Goal: Find specific page/section: Find specific page/section

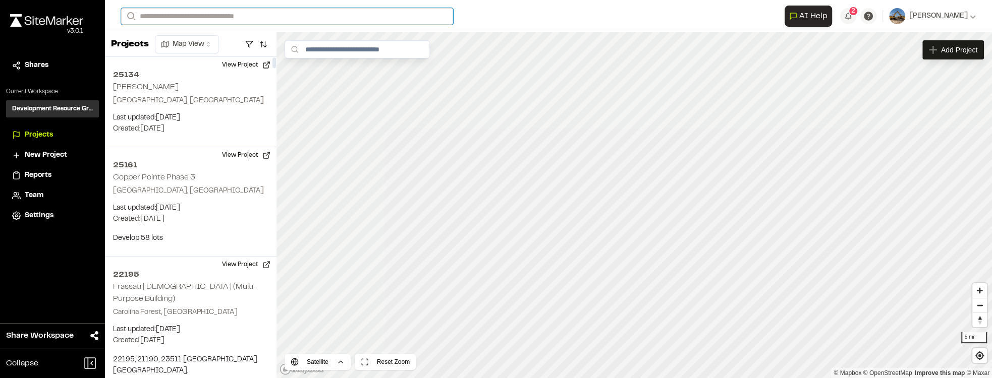
click at [243, 19] on input "Search" at bounding box center [287, 16] width 332 height 17
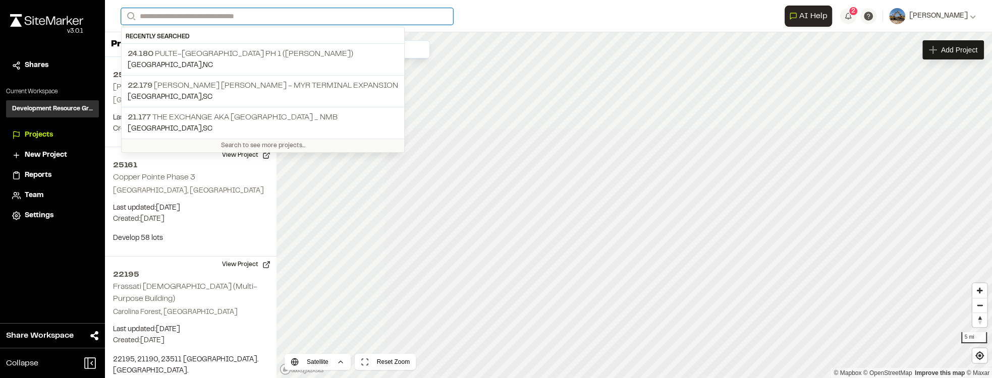
click at [245, 19] on input "Search" at bounding box center [287, 16] width 332 height 17
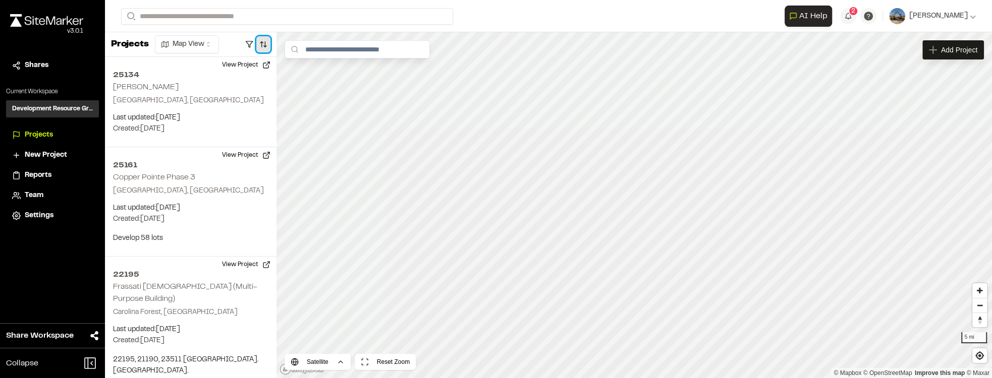
click at [265, 51] on button "button" at bounding box center [263, 44] width 14 height 16
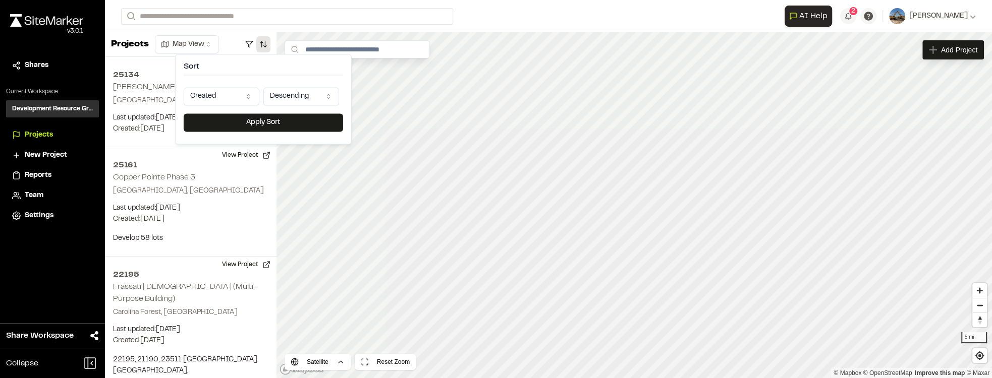
click at [242, 92] on html "Close sidebar v 3.0.1 Shares Current Workspace Development Resource Group DR Pr…" at bounding box center [496, 189] width 992 height 378
click at [242, 127] on button "Apply Sort" at bounding box center [263, 122] width 159 height 18
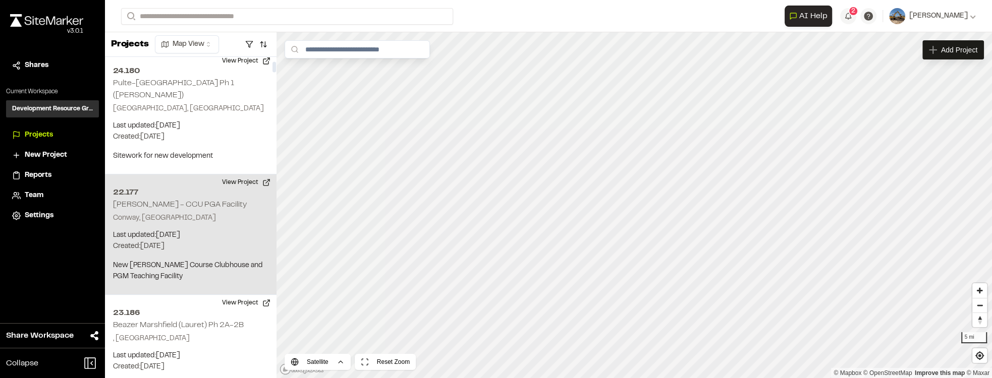
click at [205, 213] on p "Conway, SC" at bounding box center [190, 218] width 155 height 11
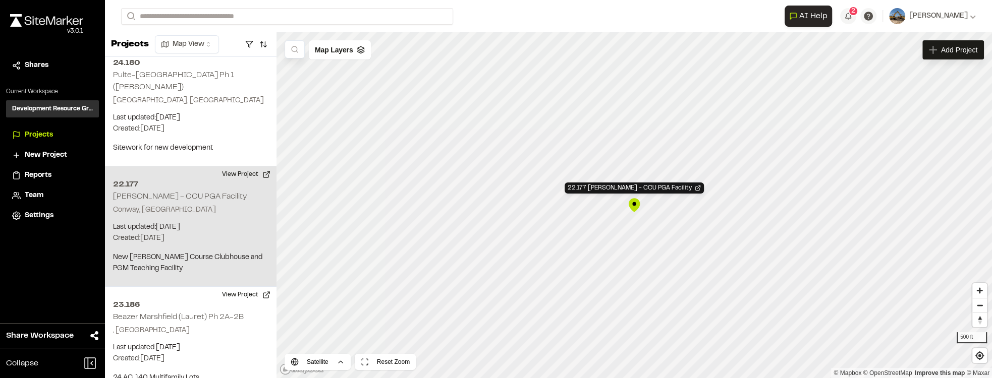
click at [635, 206] on div "22.177 Quackenbush - CCU PGA Facility" at bounding box center [633, 205] width 15 height 15
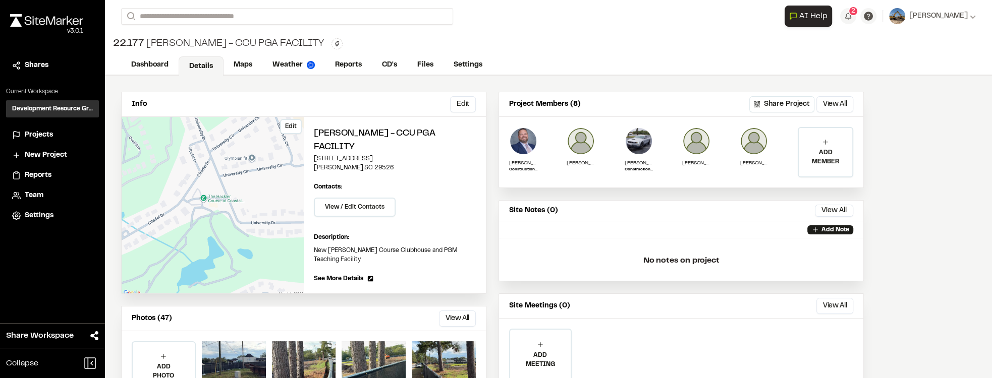
click at [256, 177] on div "Edit" at bounding box center [213, 205] width 182 height 177
click at [236, 64] on link "Maps" at bounding box center [243, 65] width 40 height 19
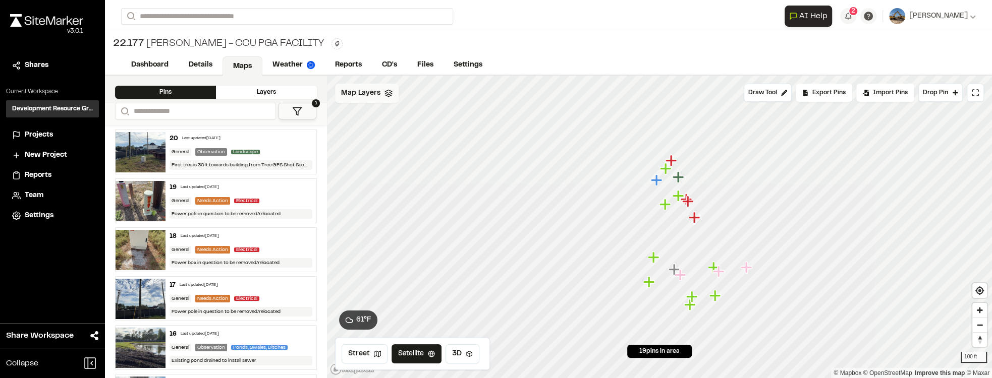
click at [376, 102] on div "Map Layers" at bounding box center [367, 93] width 64 height 19
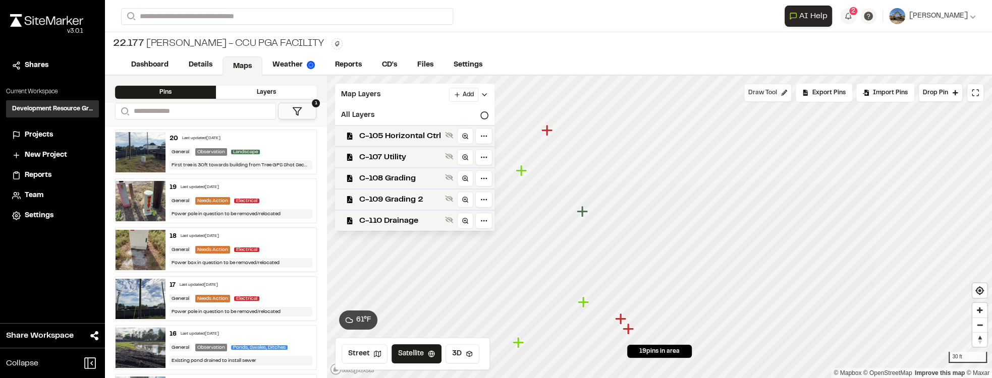
click at [777, 92] on span "Draw Tool" at bounding box center [762, 92] width 29 height 9
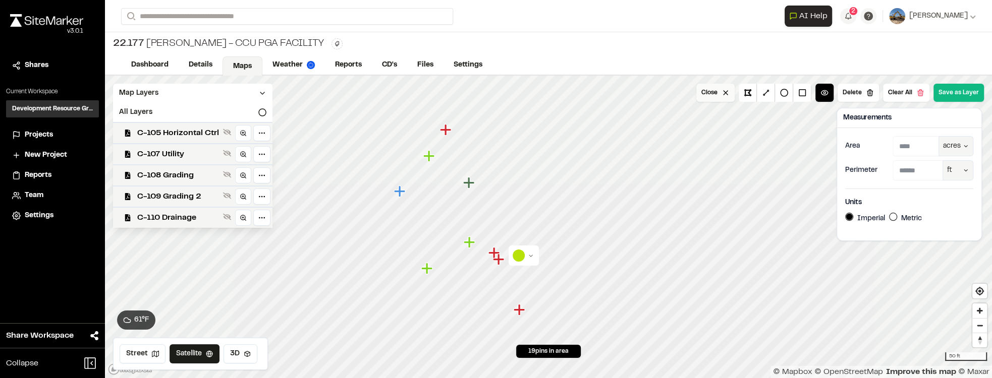
click at [731, 91] on button "Close" at bounding box center [715, 93] width 38 height 18
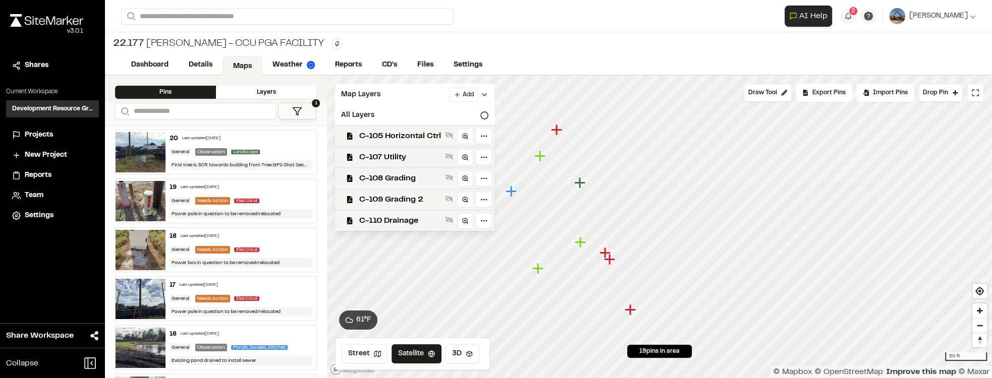
click at [278, 152] on div "General Observation Landscape" at bounding box center [240, 151] width 142 height 9
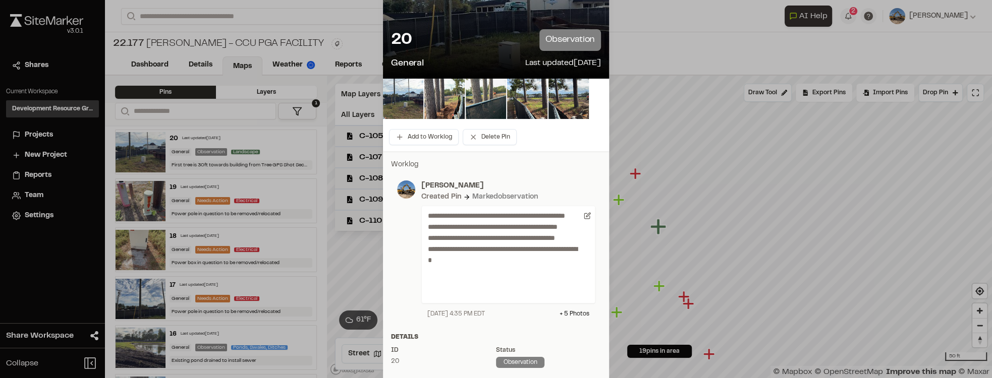
scroll to position [57, 0]
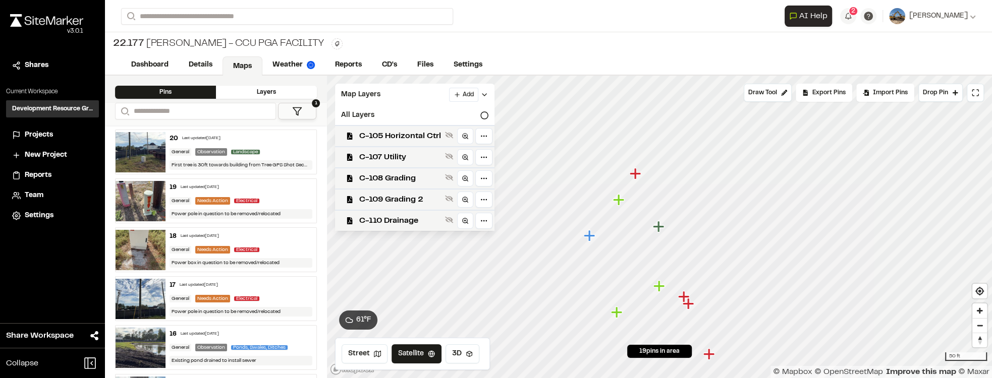
click at [260, 156] on div "20 Last updated [DATE] General Observation Landscape First tree is 30ft towards…" at bounding box center [240, 152] width 150 height 44
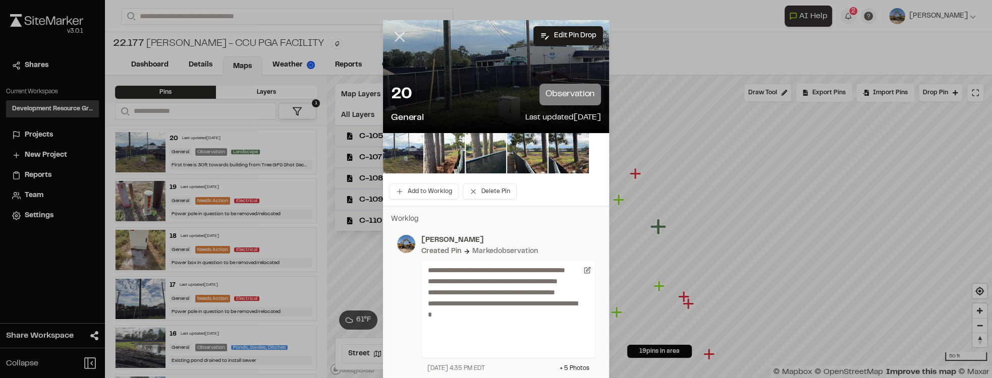
click at [398, 39] on icon at bounding box center [399, 36] width 17 height 17
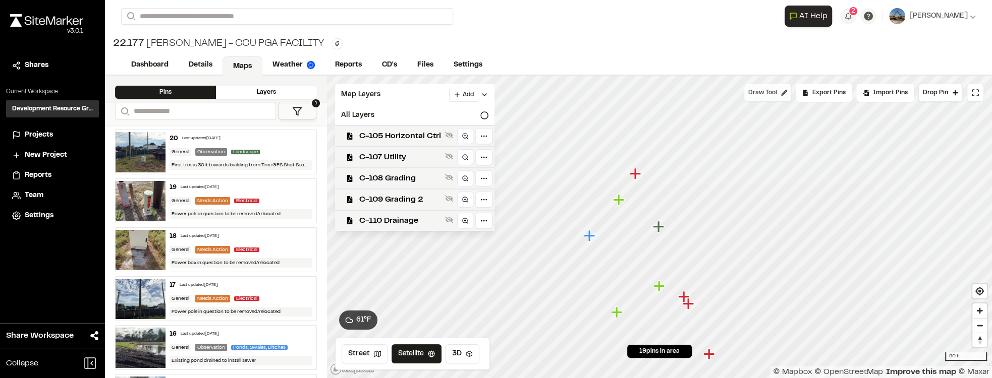
click at [785, 98] on button "Draw Tool" at bounding box center [767, 93] width 48 height 18
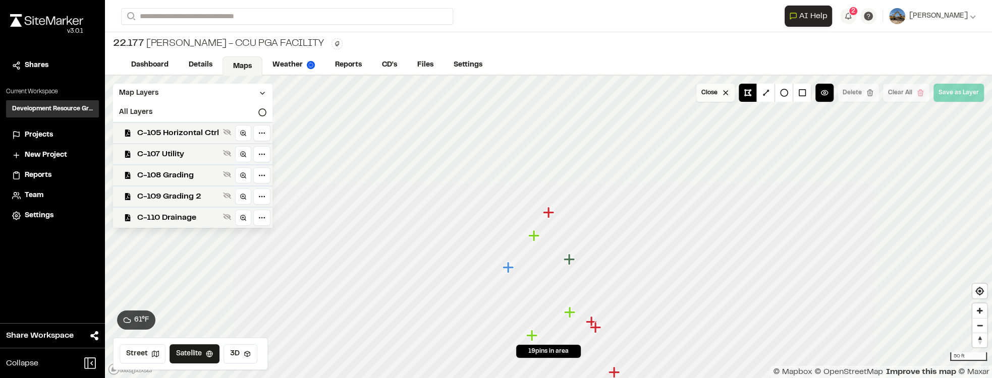
click at [729, 89] on button "Close" at bounding box center [715, 93] width 38 height 18
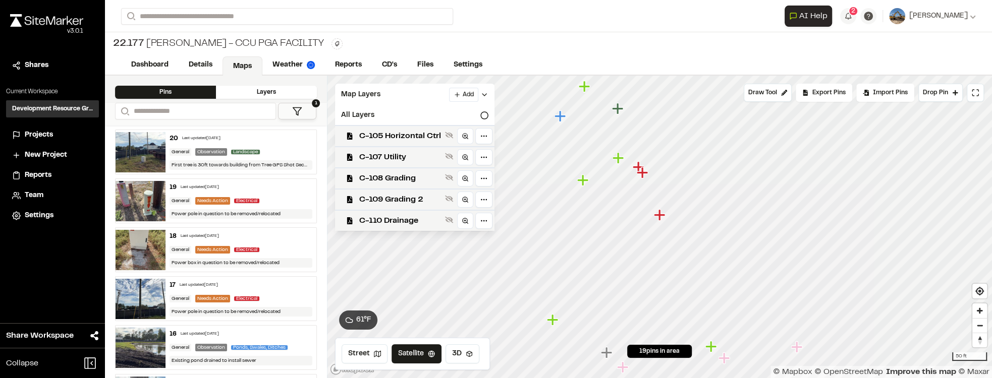
click at [641, 174] on icon "Map marker" at bounding box center [641, 172] width 11 height 11
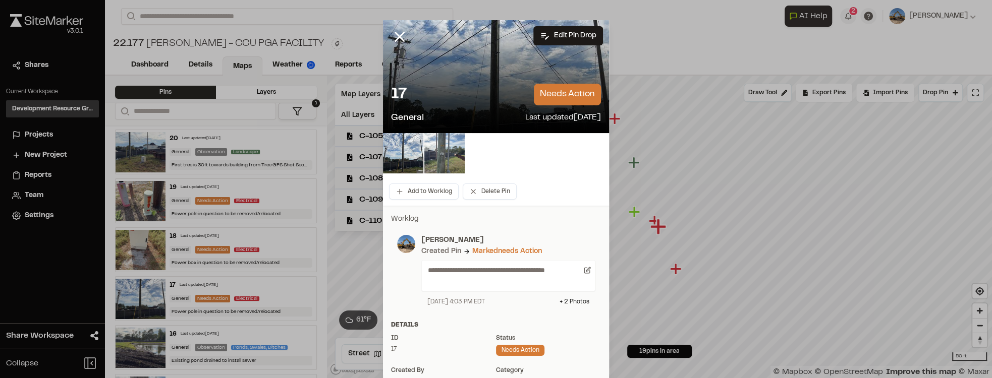
click at [438, 151] on img at bounding box center [444, 153] width 40 height 40
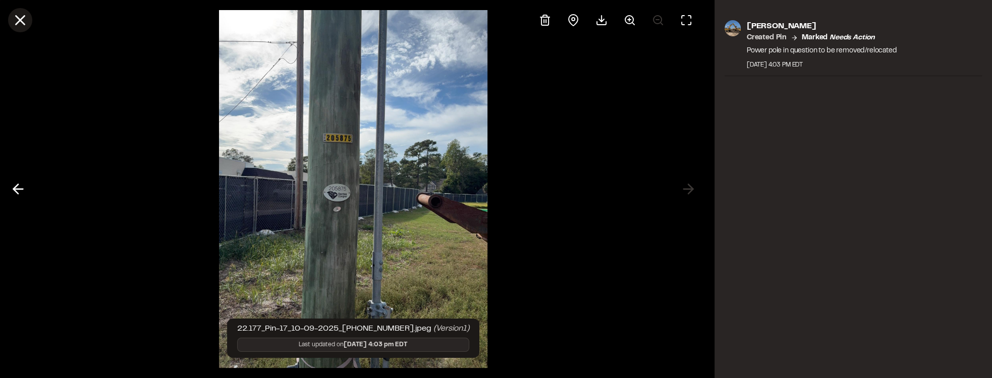
click at [22, 22] on line at bounding box center [20, 20] width 9 height 9
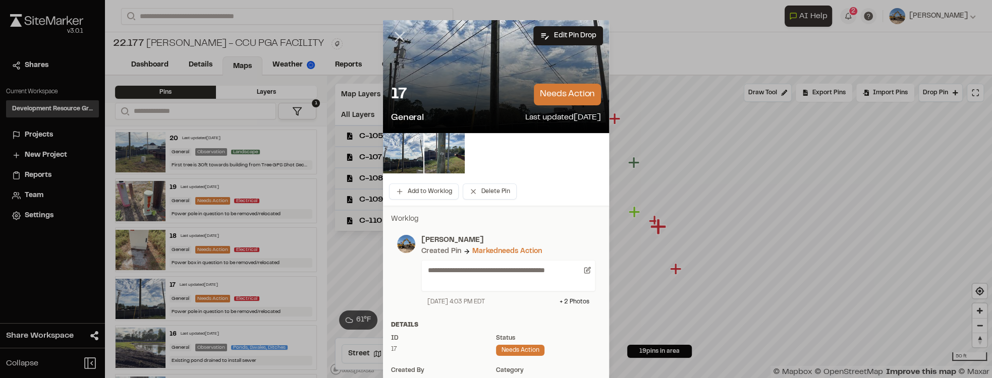
click at [394, 36] on icon at bounding box center [399, 36] width 17 height 17
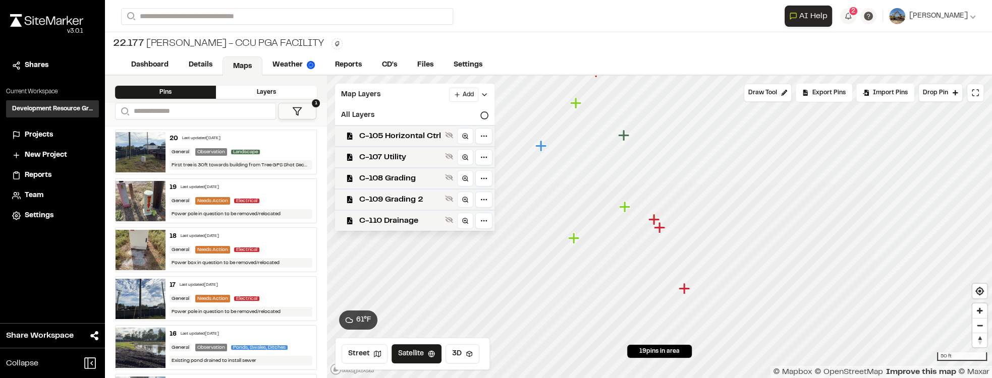
click at [654, 219] on icon "Map marker" at bounding box center [653, 219] width 11 height 11
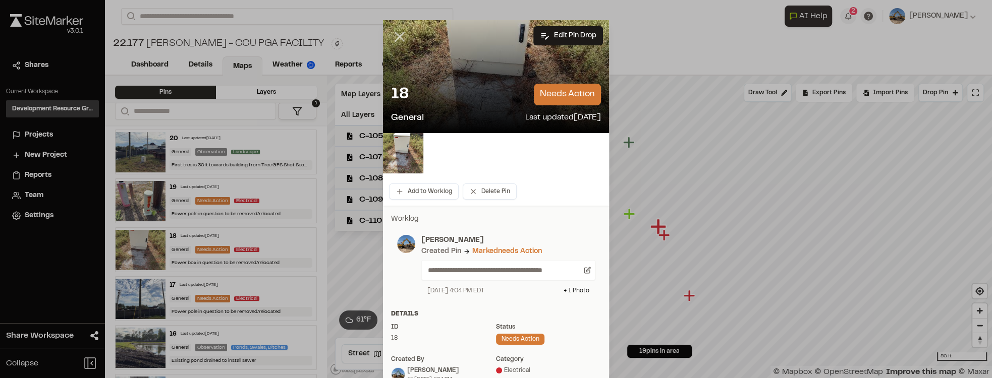
click at [400, 37] on icon at bounding box center [399, 36] width 17 height 17
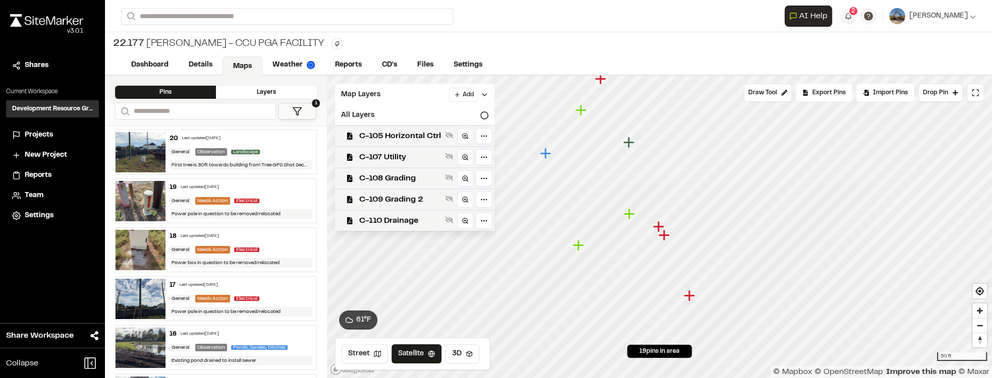
click at [689, 296] on icon "Map marker" at bounding box center [688, 295] width 11 height 11
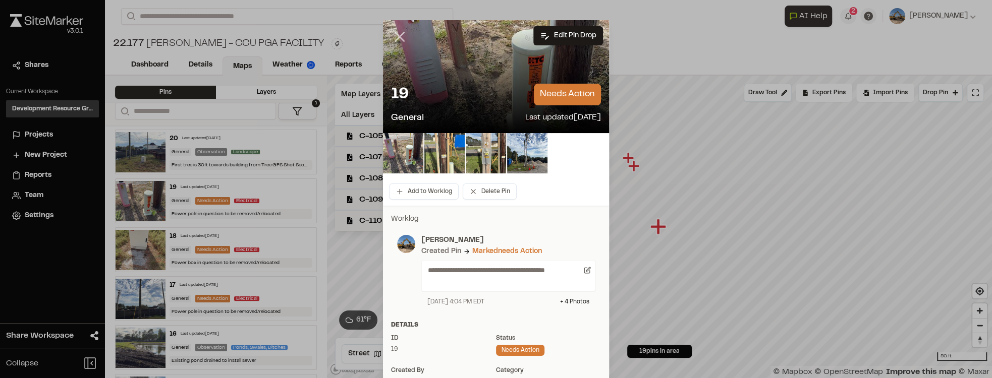
click at [402, 35] on icon at bounding box center [399, 36] width 17 height 17
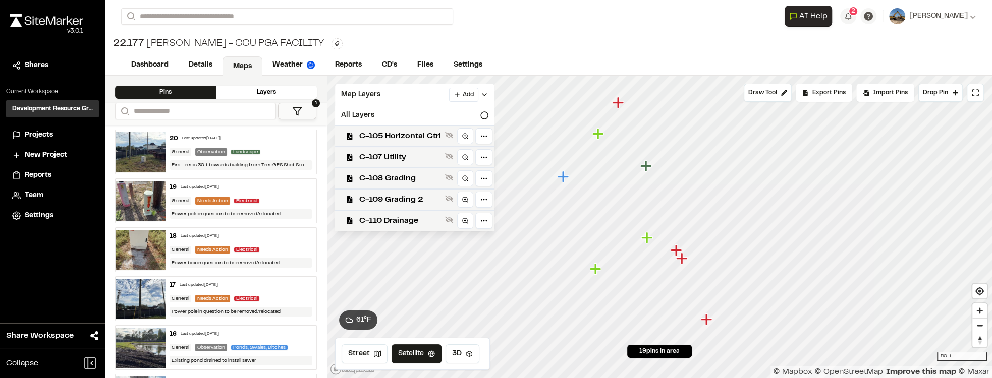
click at [647, 166] on icon "Map marker" at bounding box center [645, 165] width 11 height 11
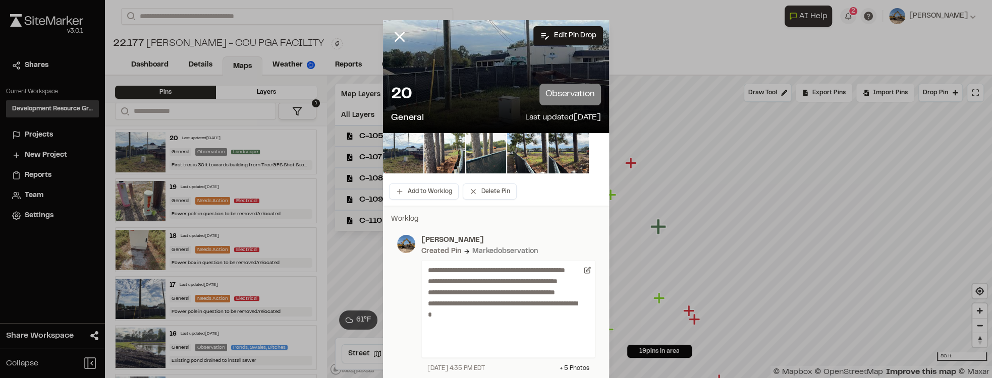
click at [395, 40] on line at bounding box center [399, 37] width 9 height 9
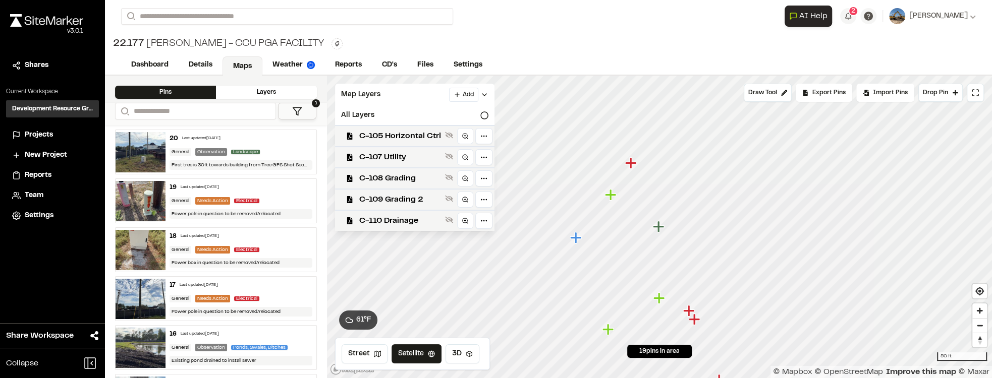
click at [633, 166] on icon "Map marker" at bounding box center [630, 163] width 13 height 13
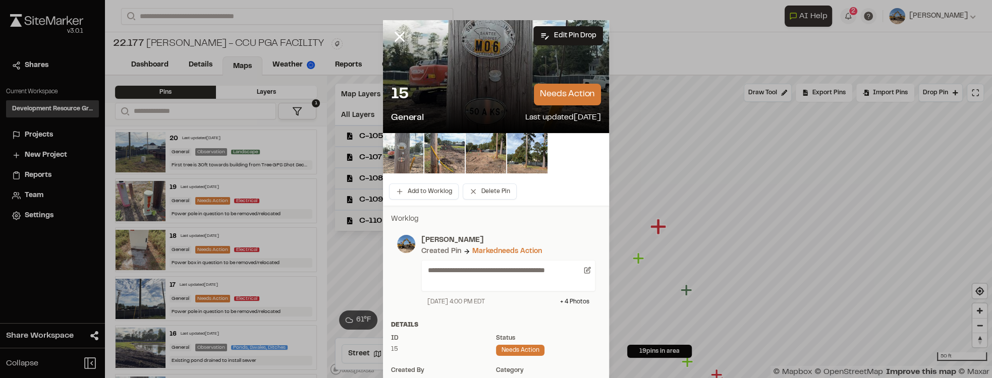
click at [417, 170] on img at bounding box center [403, 153] width 40 height 40
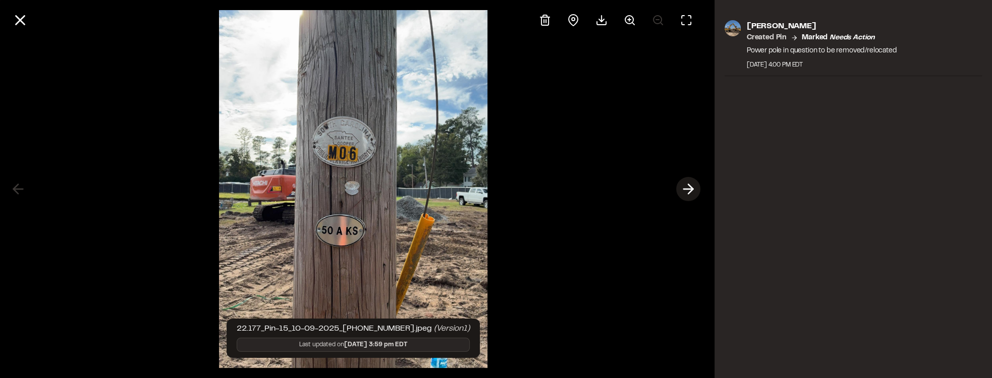
click at [693, 192] on icon at bounding box center [688, 189] width 16 height 17
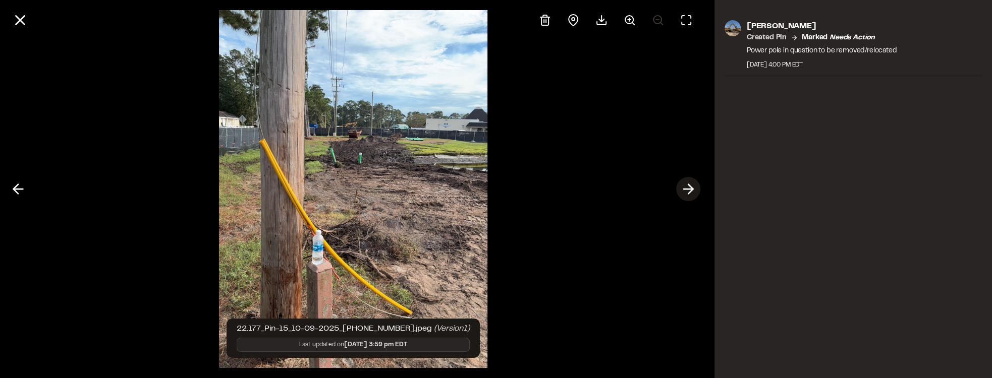
click at [693, 192] on icon at bounding box center [688, 189] width 16 height 17
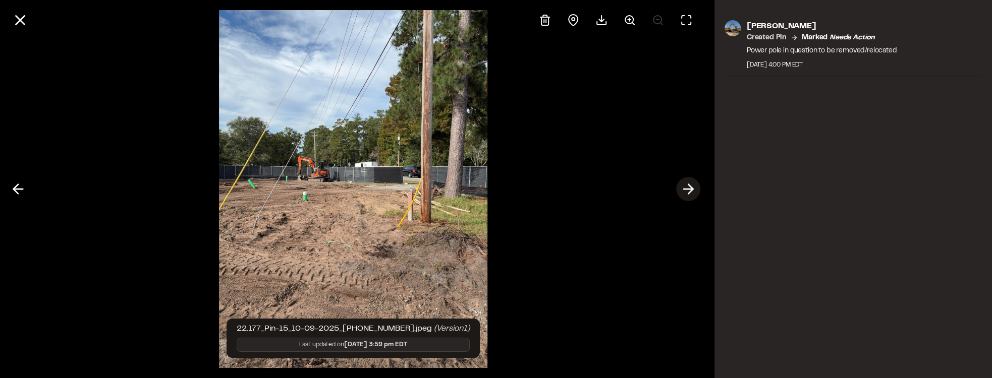
click at [693, 192] on icon at bounding box center [688, 189] width 16 height 17
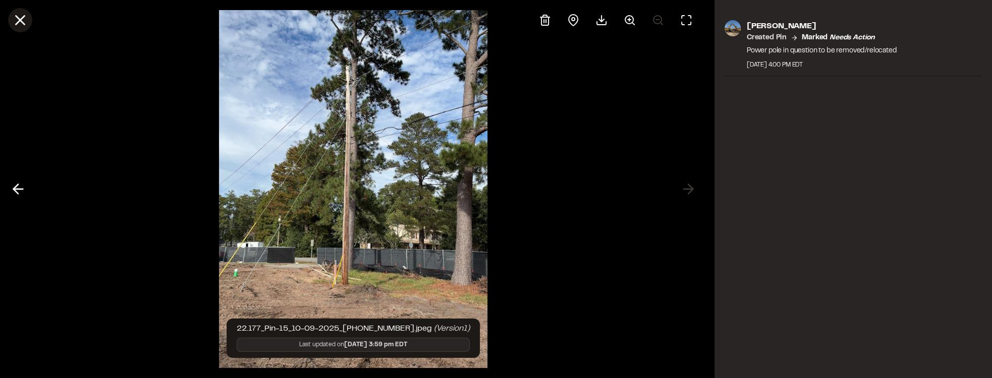
click at [16, 21] on icon at bounding box center [20, 20] width 17 height 17
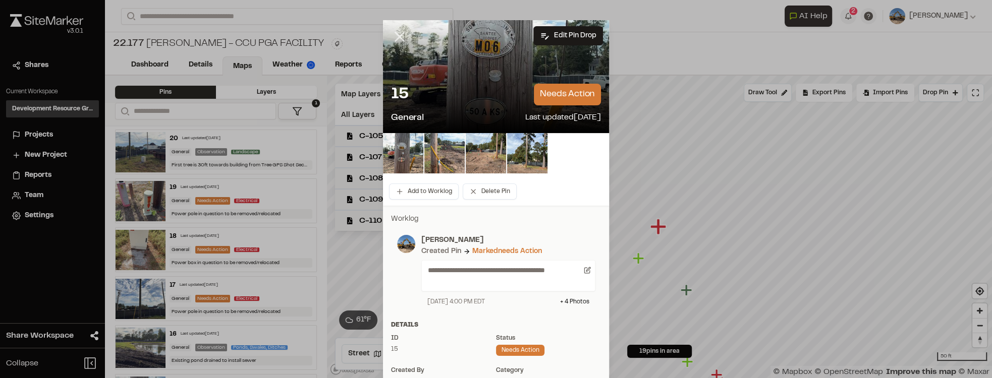
click at [399, 33] on icon at bounding box center [399, 36] width 17 height 17
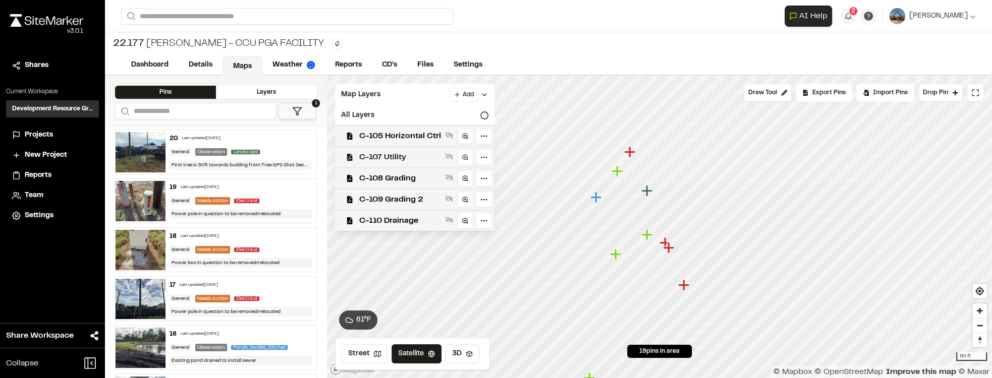
click at [441, 151] on div "C-107 Utility" at bounding box center [410, 156] width 167 height 21
